Goal: Communication & Community: Answer question/provide support

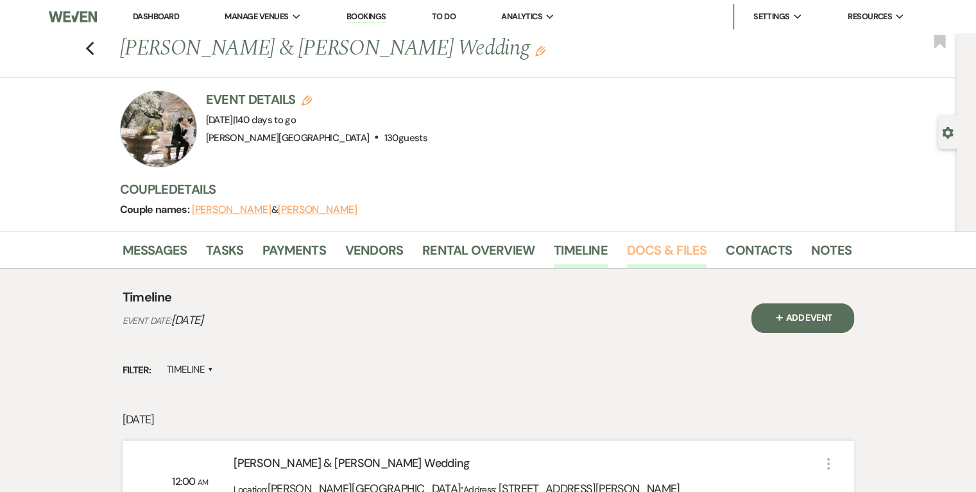
click at [647, 248] on link "Docs & Files" at bounding box center [667, 254] width 80 height 28
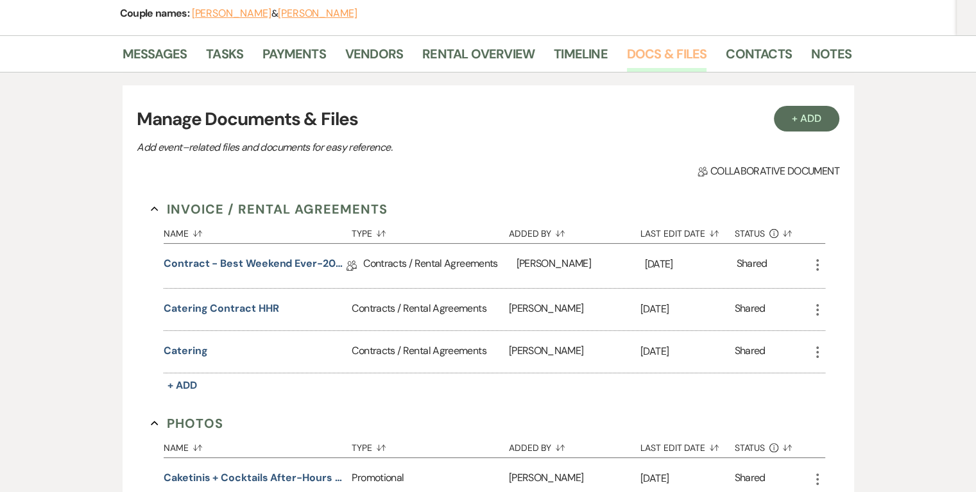
scroll to position [257, 0]
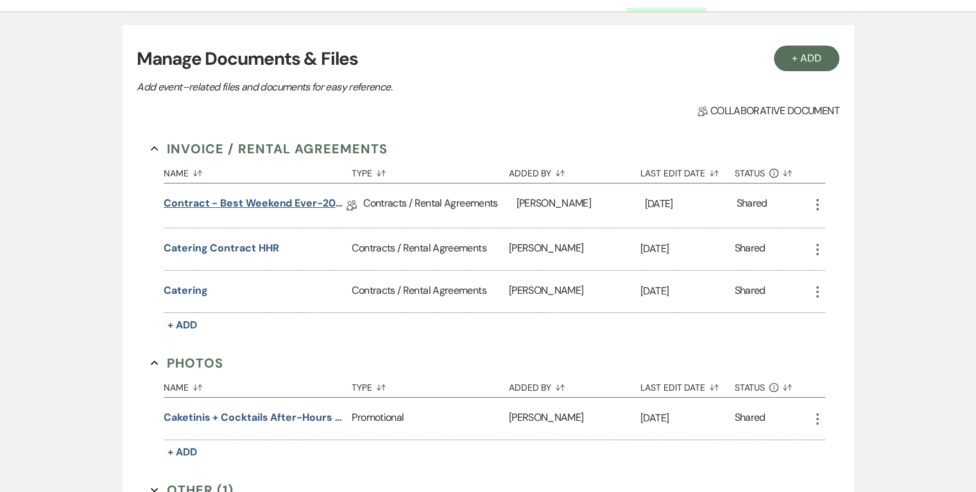
click at [265, 203] on link "Contract - Best Weekend Ever-2026" at bounding box center [255, 206] width 183 height 20
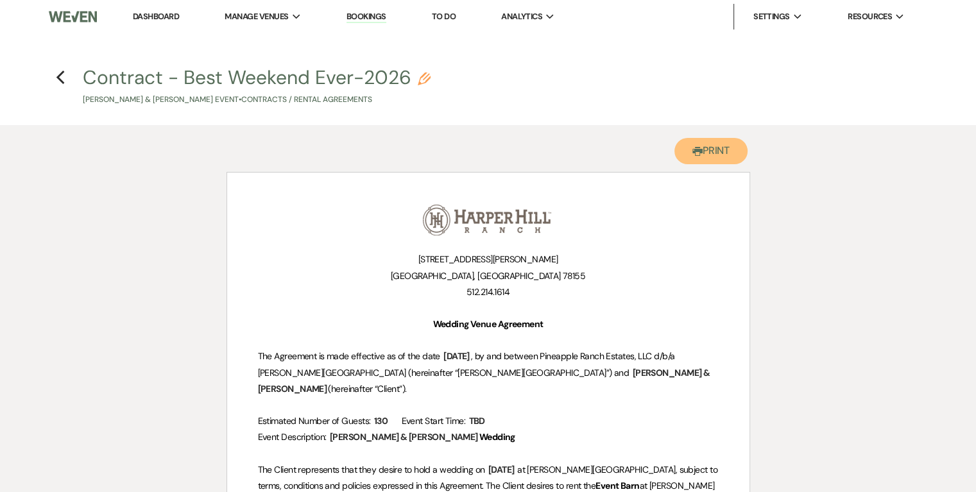
click at [719, 156] on button "Printer Print" at bounding box center [711, 151] width 74 height 26
click at [58, 81] on icon "Previous" at bounding box center [61, 77] width 10 height 15
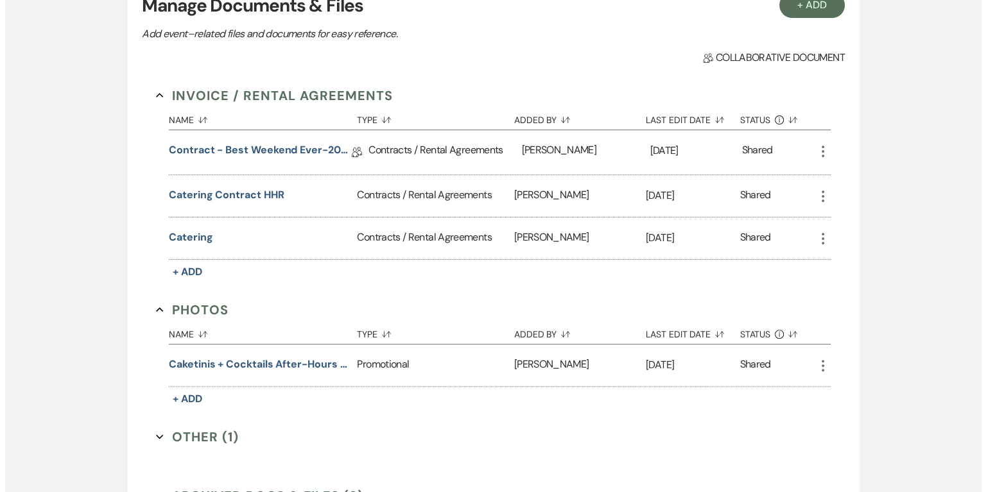
scroll to position [321, 0]
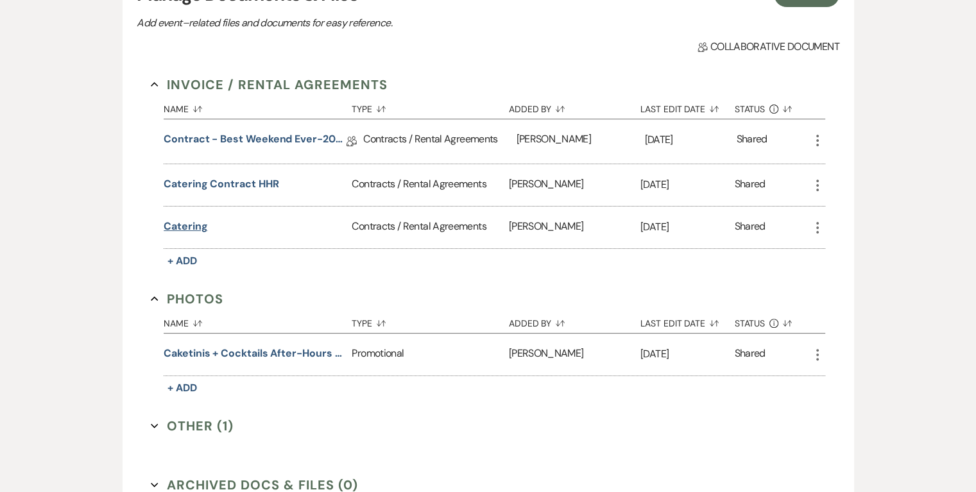
click at [185, 222] on button "Catering" at bounding box center [186, 226] width 44 height 15
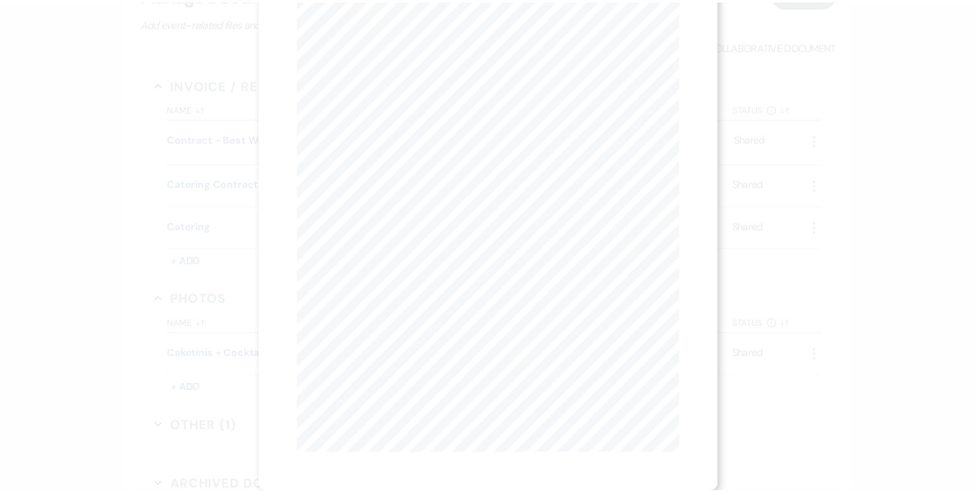
scroll to position [0, 0]
click at [427, 43] on button "Next Next" at bounding box center [425, 47] width 33 height 10
click at [624, 45] on link "Download" at bounding box center [622, 45] width 60 height 13
click at [683, 33] on use "button" at bounding box center [680, 35] width 10 height 10
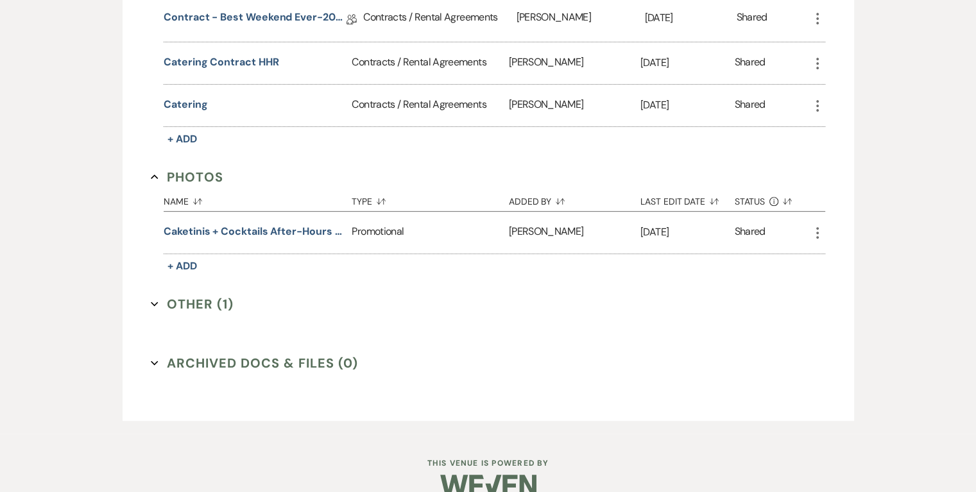
scroll to position [449, 0]
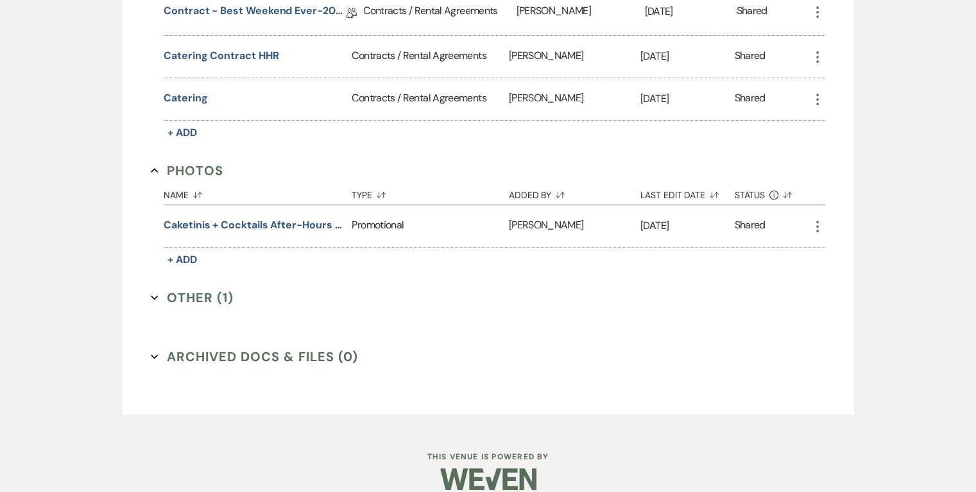
click at [202, 301] on button "Other (1) Expand" at bounding box center [192, 297] width 83 height 19
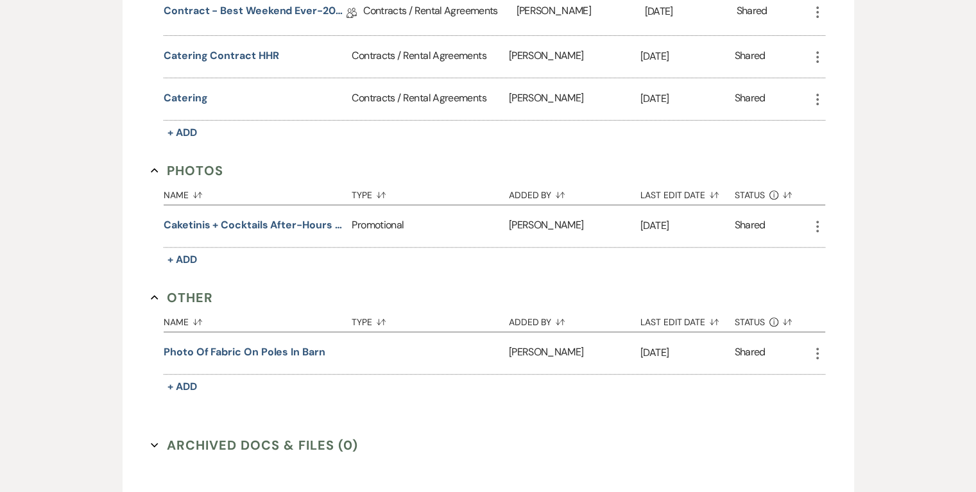
scroll to position [385, 0]
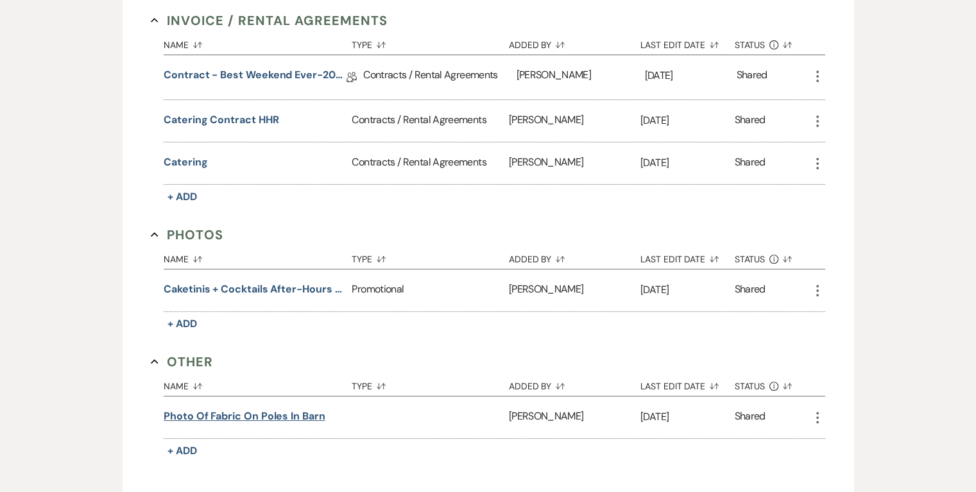
click at [224, 410] on button "Photo of fabric on poles in barn" at bounding box center [244, 416] width 161 height 15
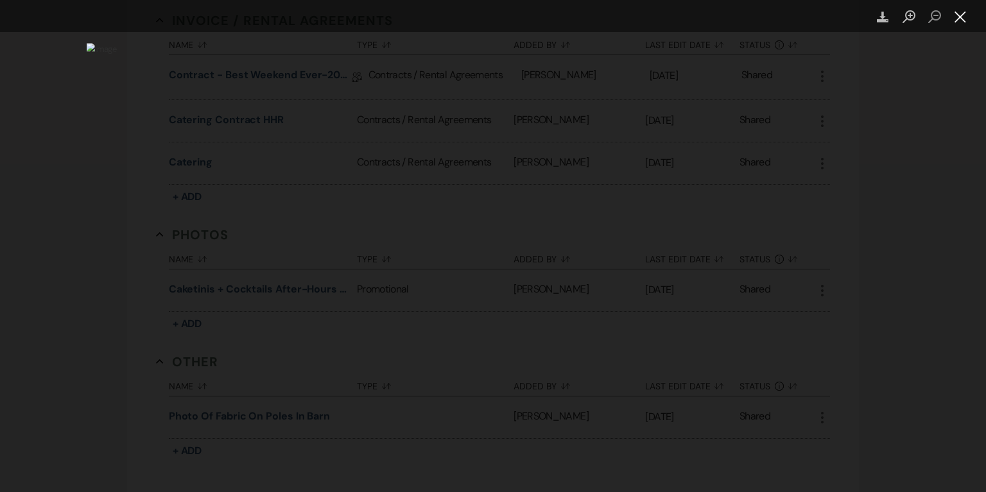
click at [960, 15] on button "Close lightbox" at bounding box center [960, 17] width 26 height 22
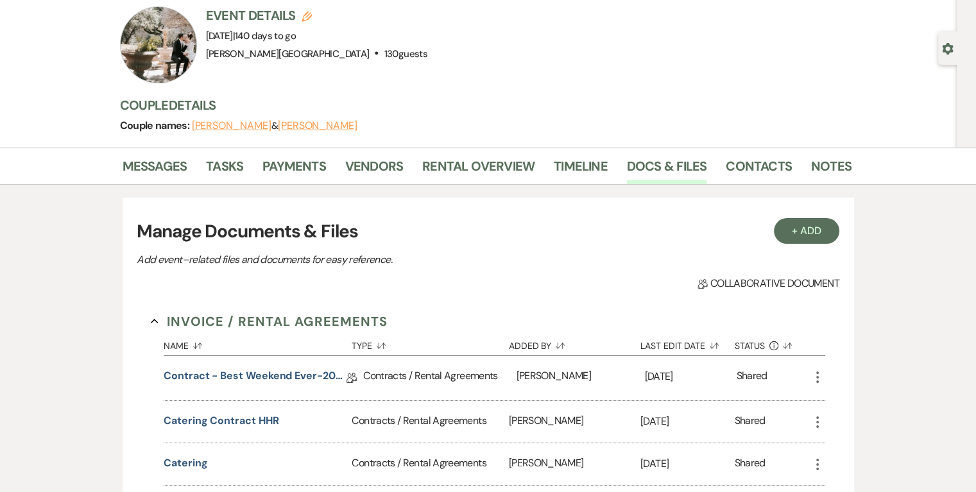
scroll to position [64, 0]
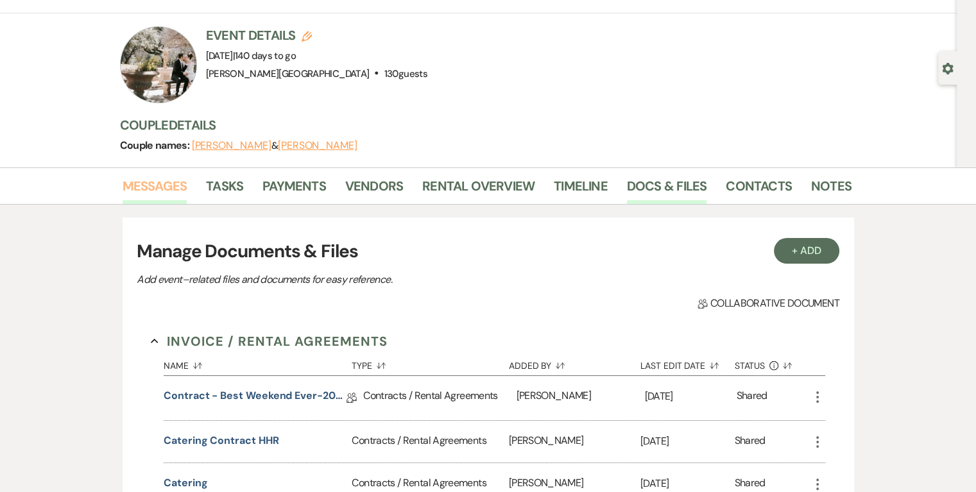
click at [160, 183] on link "Messages" at bounding box center [155, 190] width 65 height 28
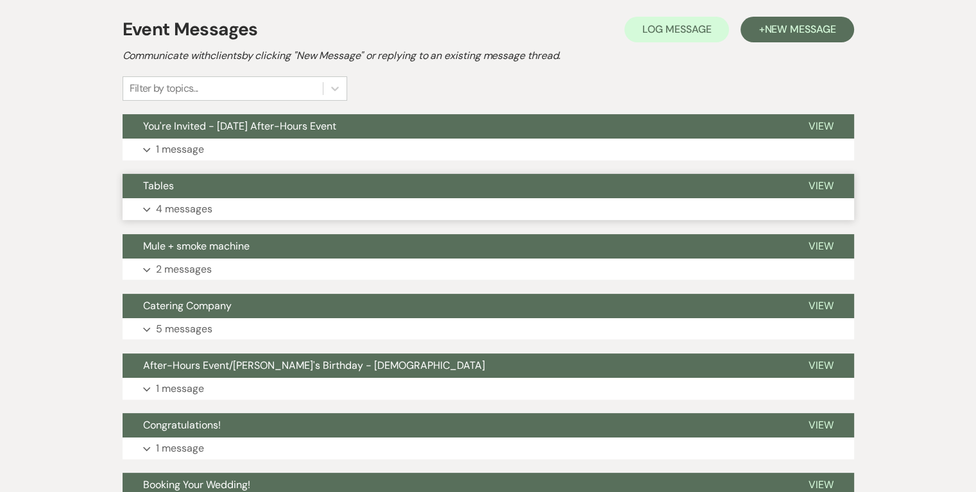
scroll to position [321, 0]
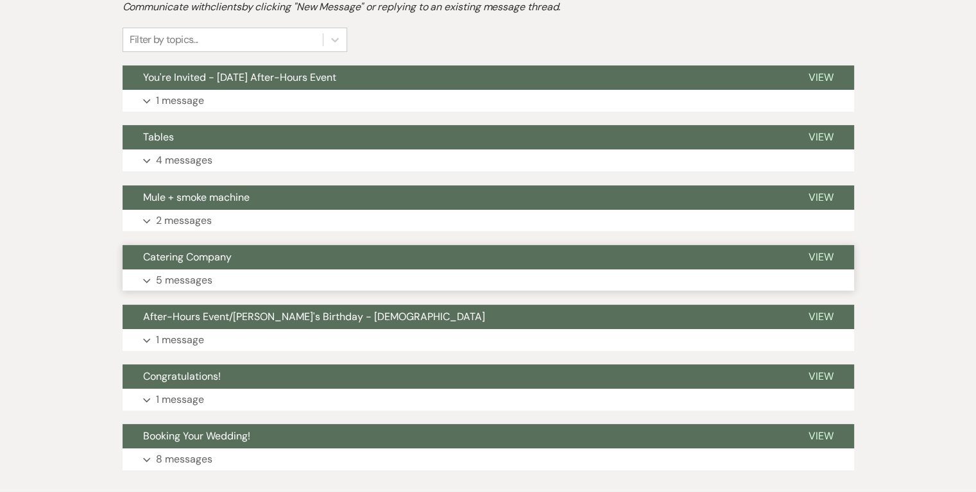
click at [183, 278] on p "5 messages" at bounding box center [184, 280] width 56 height 17
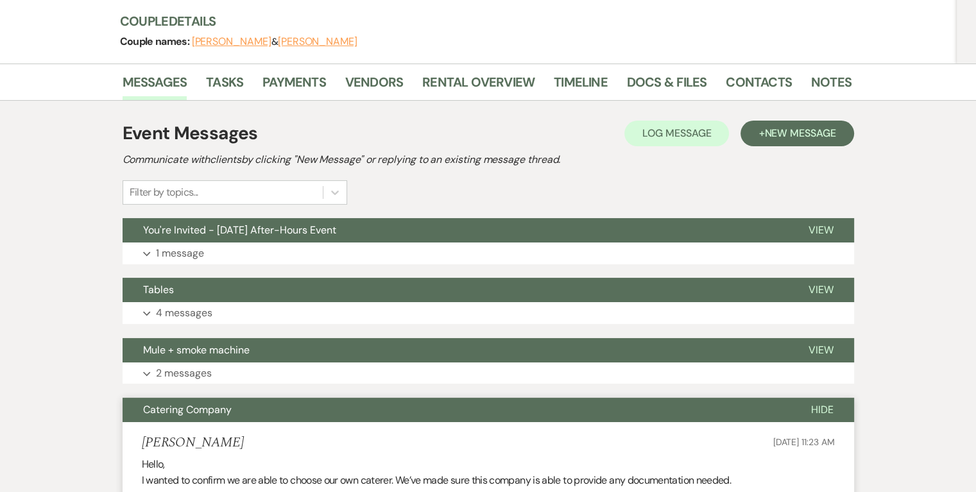
scroll to position [257, 0]
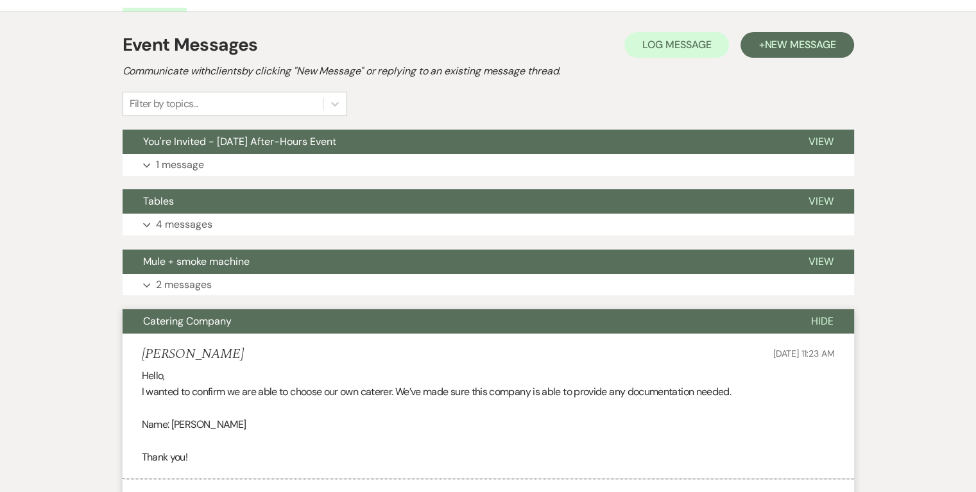
click at [204, 324] on span "Catering Company" at bounding box center [187, 320] width 89 height 13
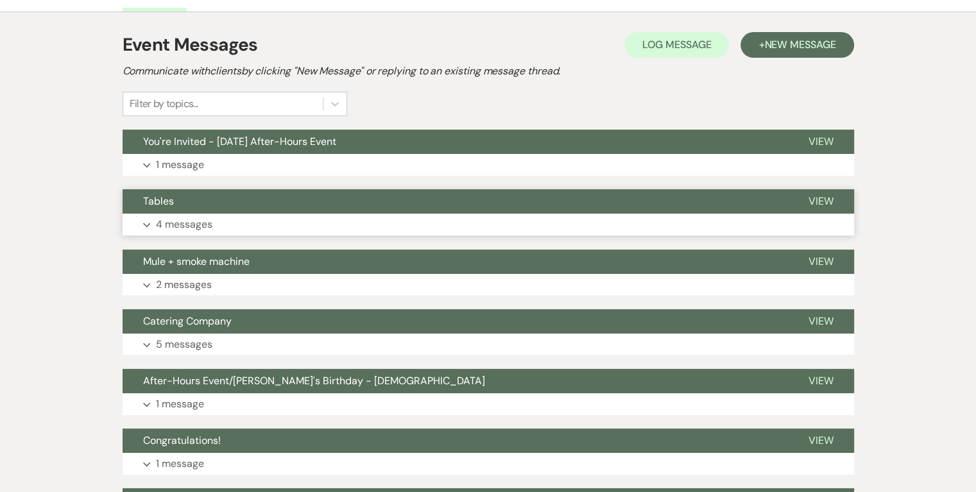
click at [195, 226] on p "4 messages" at bounding box center [184, 224] width 56 height 17
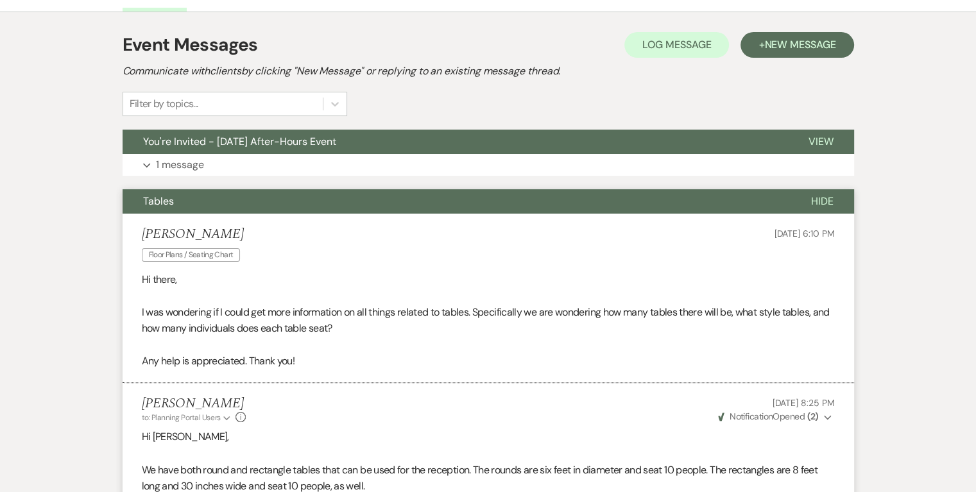
click at [157, 201] on span "Tables" at bounding box center [158, 200] width 31 height 13
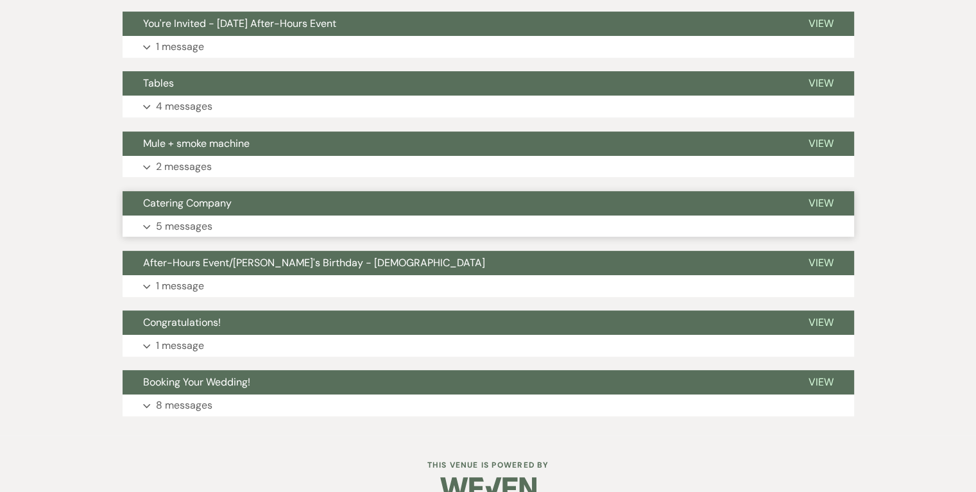
scroll to position [400, 0]
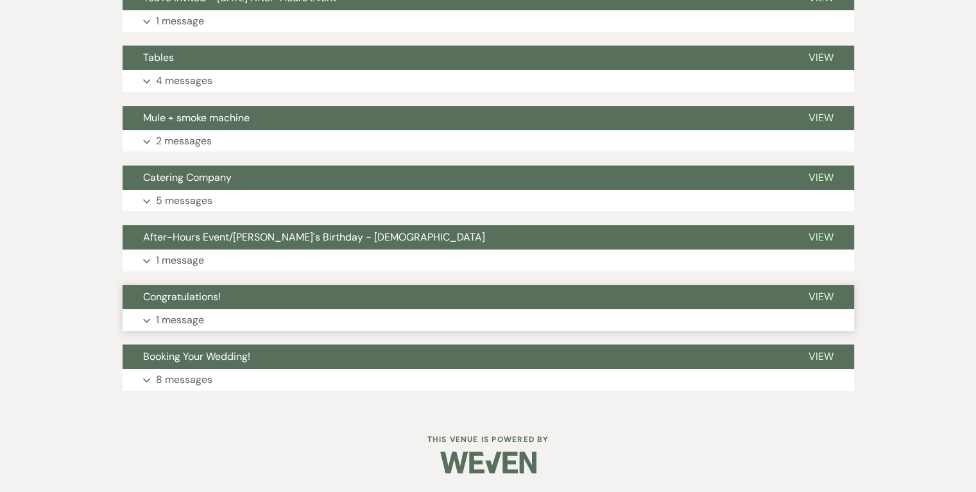
click at [175, 318] on p "1 message" at bounding box center [180, 320] width 48 height 17
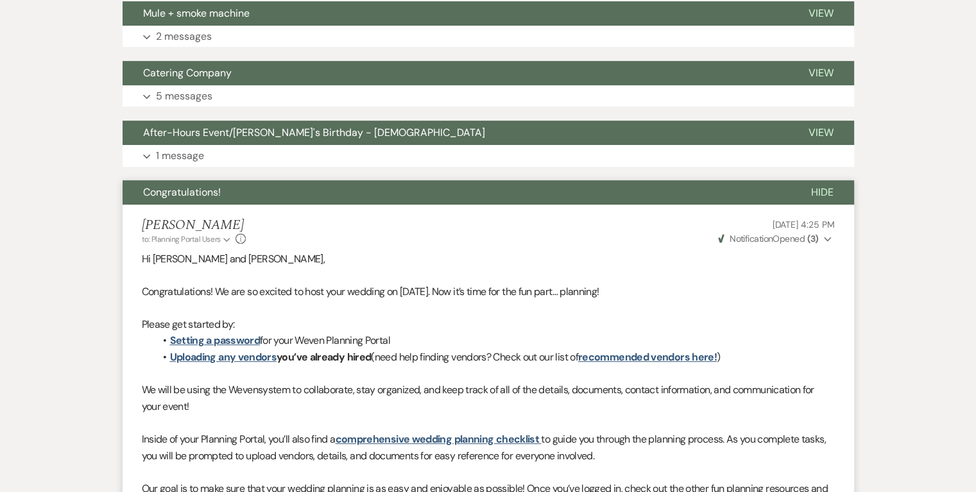
scroll to position [465, 0]
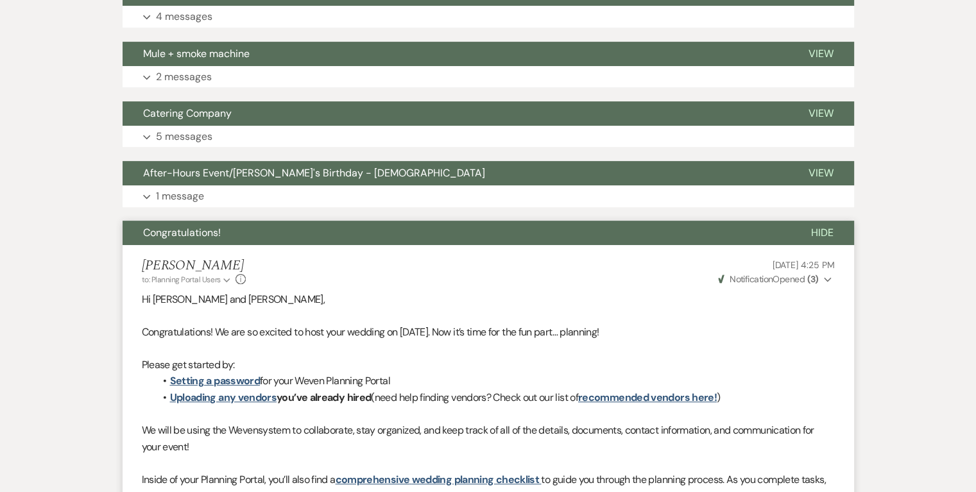
click at [190, 234] on span "Congratulations!" at bounding box center [182, 232] width 78 height 13
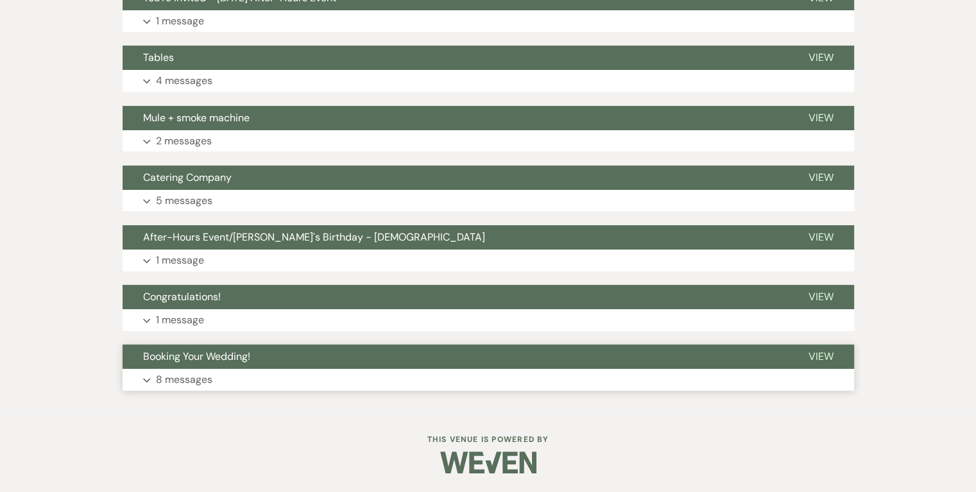
click at [190, 384] on p "8 messages" at bounding box center [184, 380] width 56 height 17
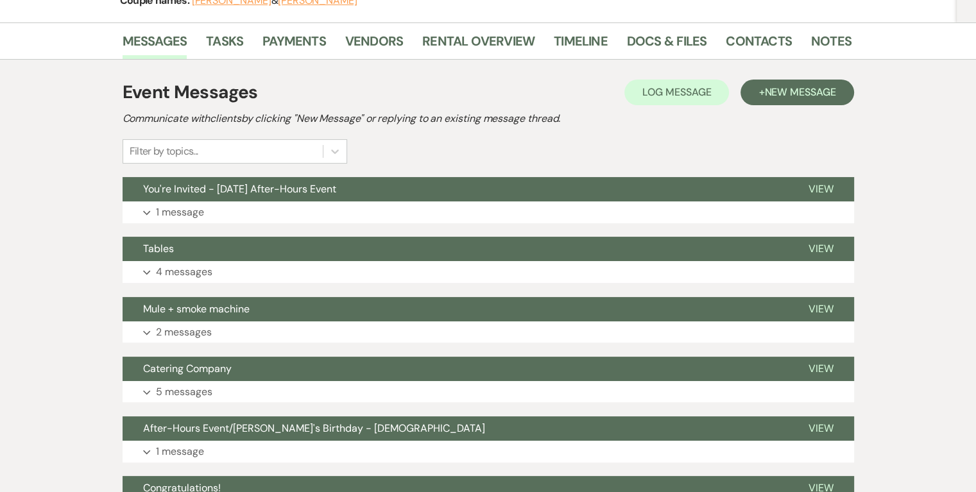
scroll to position [0, 0]
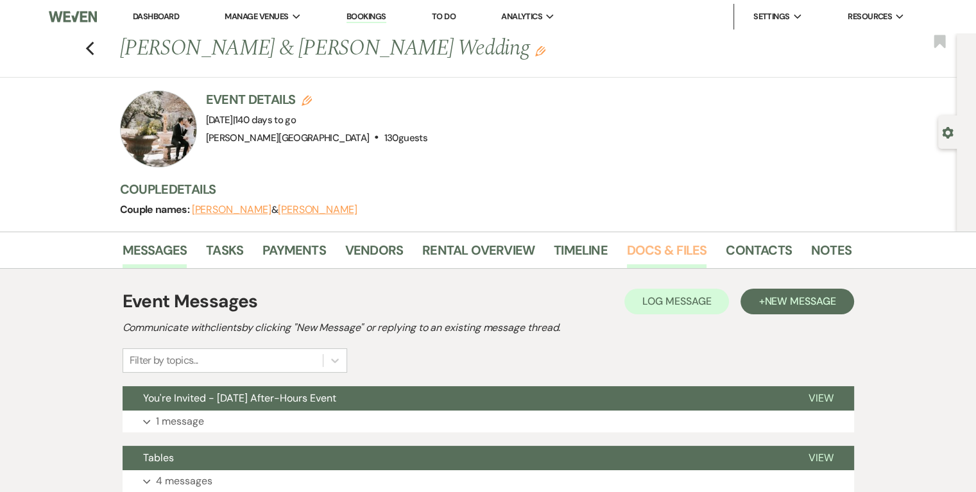
click at [685, 253] on link "Docs & Files" at bounding box center [667, 254] width 80 height 28
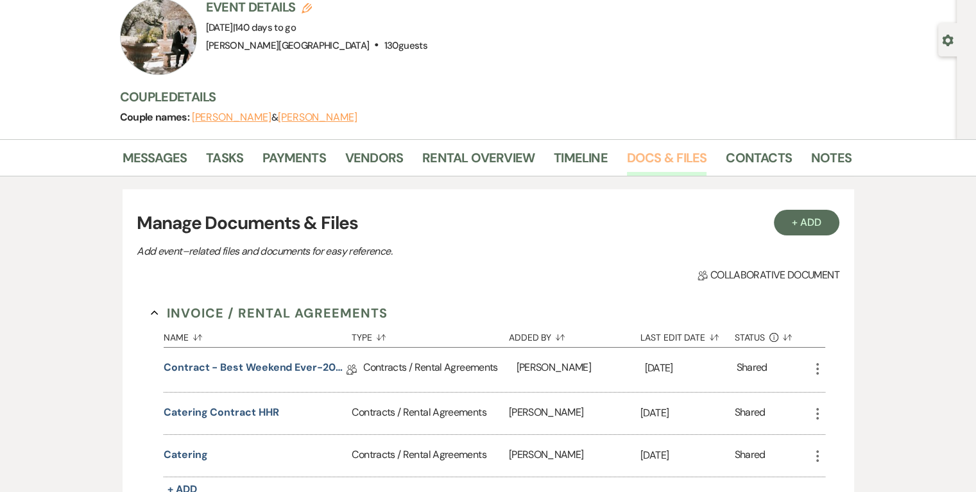
scroll to position [15, 0]
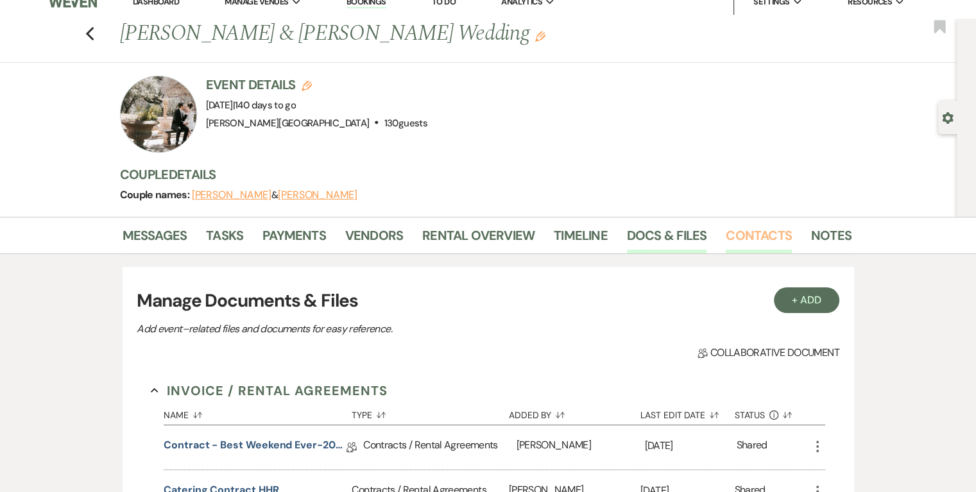
click at [763, 239] on link "Contacts" at bounding box center [759, 239] width 66 height 28
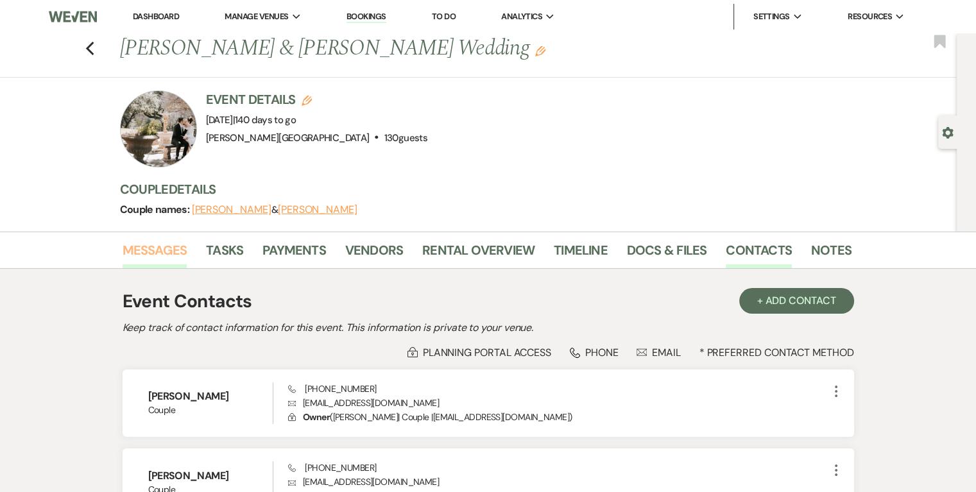
click at [159, 253] on link "Messages" at bounding box center [155, 254] width 65 height 28
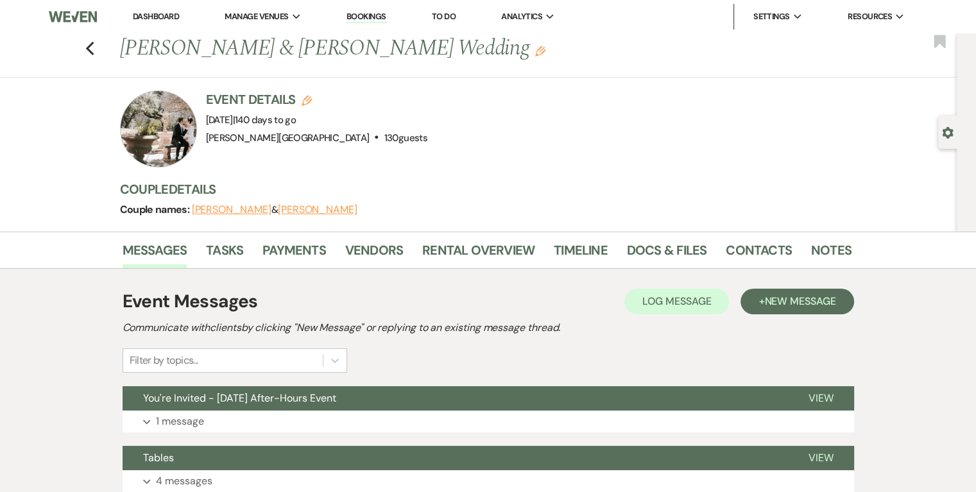
click at [151, 13] on link "Dashboard" at bounding box center [156, 16] width 46 height 11
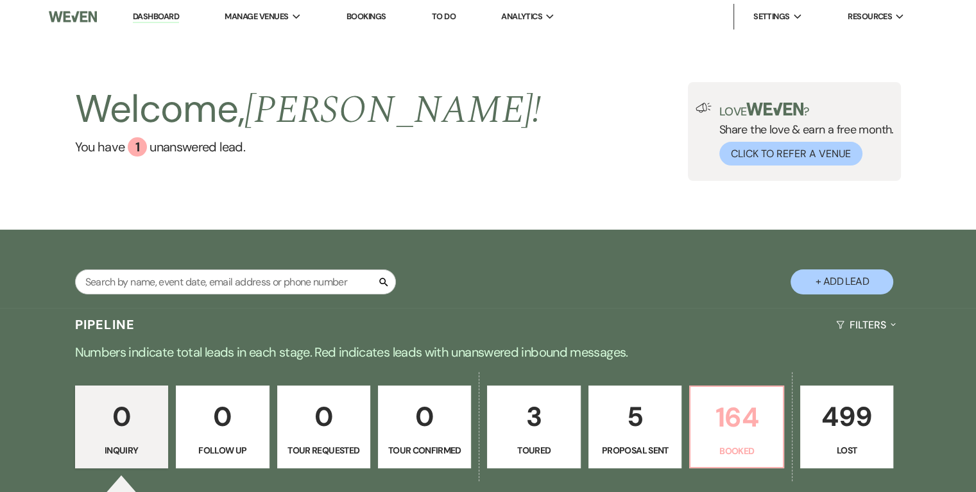
click at [725, 407] on p "164" at bounding box center [736, 417] width 76 height 43
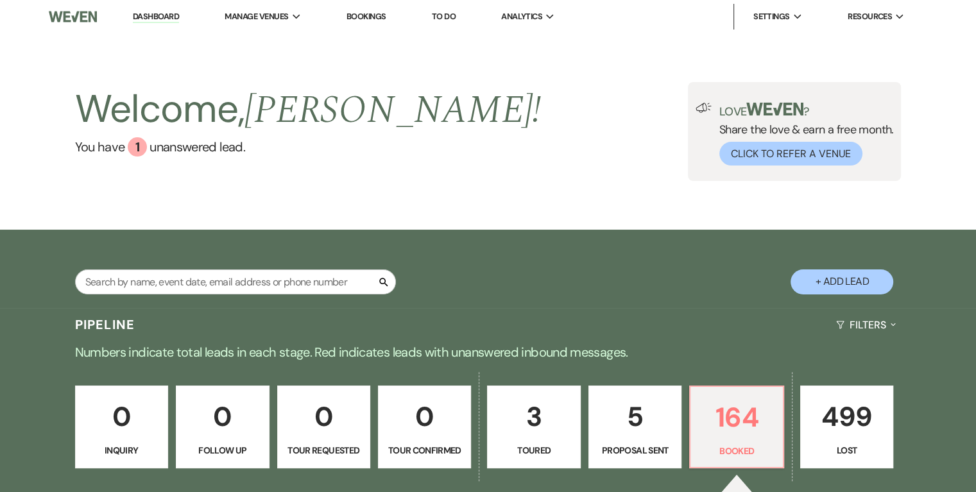
scroll to position [321, 0]
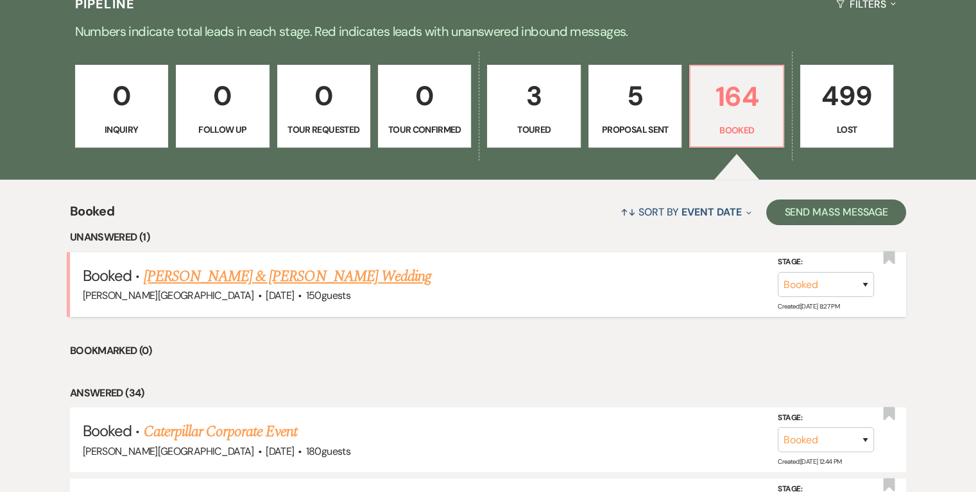
click at [336, 277] on link "[PERSON_NAME] & [PERSON_NAME] Wedding" at bounding box center [288, 276] width 288 height 23
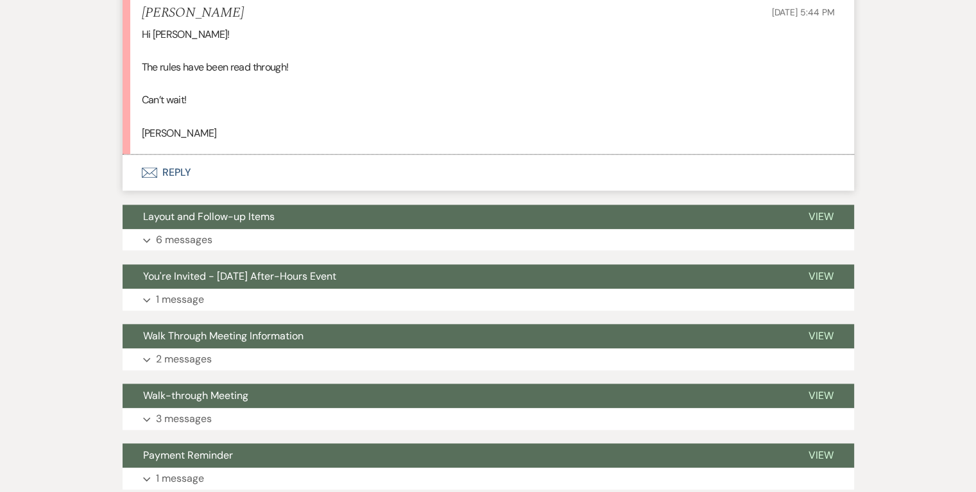
scroll to position [1348, 0]
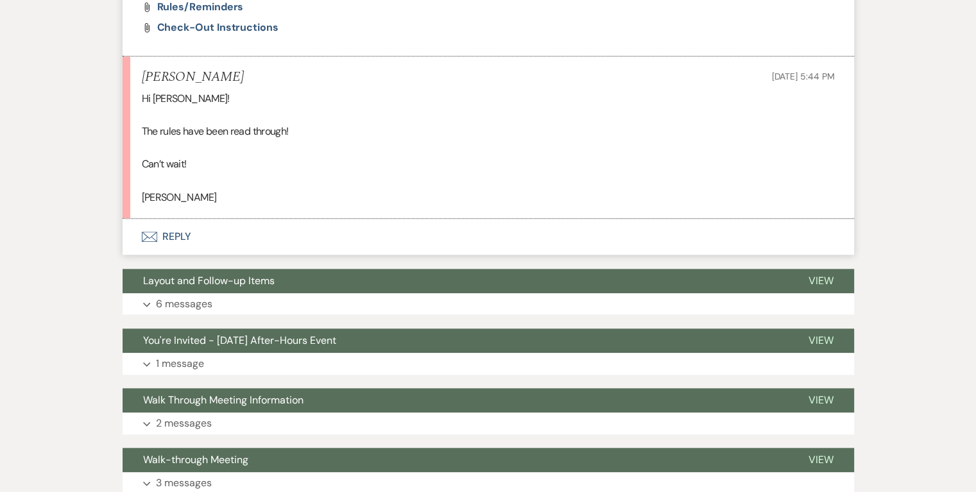
click at [166, 236] on button "Envelope Reply" at bounding box center [489, 237] width 732 height 36
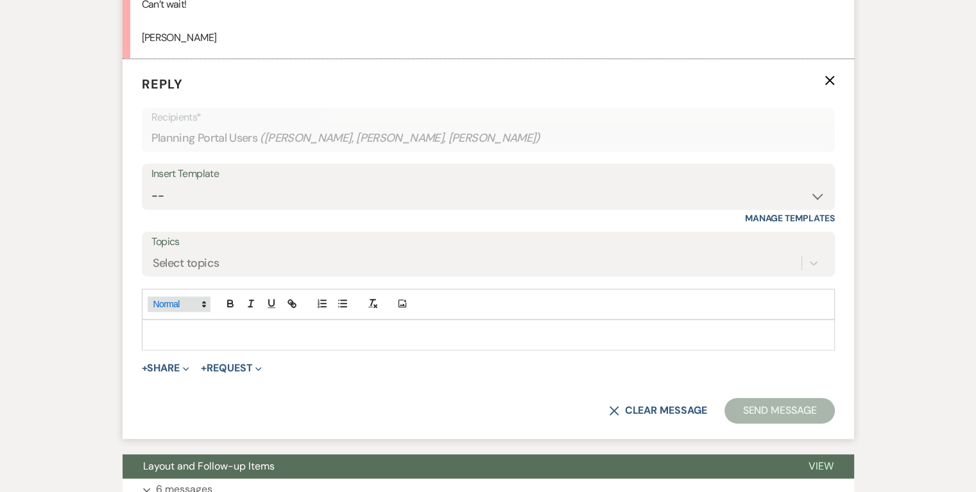
scroll to position [1510, 0]
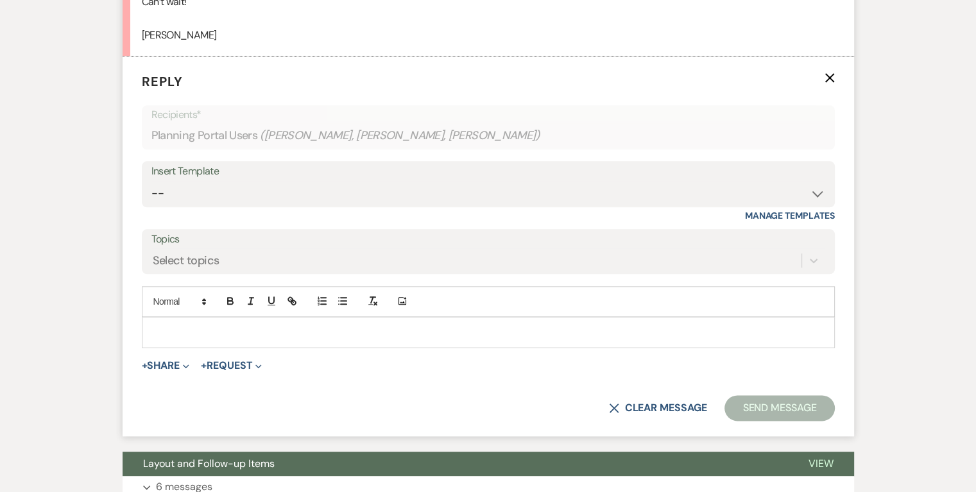
click at [196, 329] on p at bounding box center [488, 332] width 673 height 14
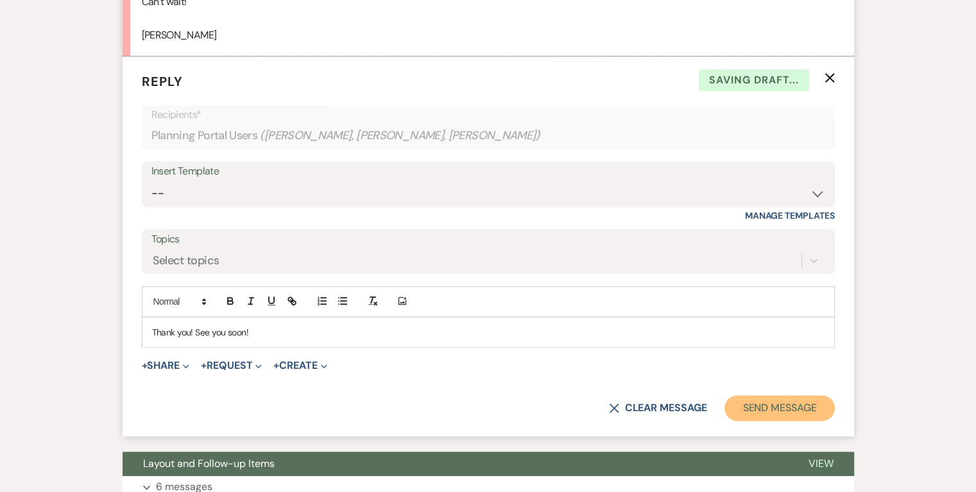
click at [741, 406] on button "Send Message" at bounding box center [780, 408] width 110 height 26
